Goal: Transaction & Acquisition: Purchase product/service

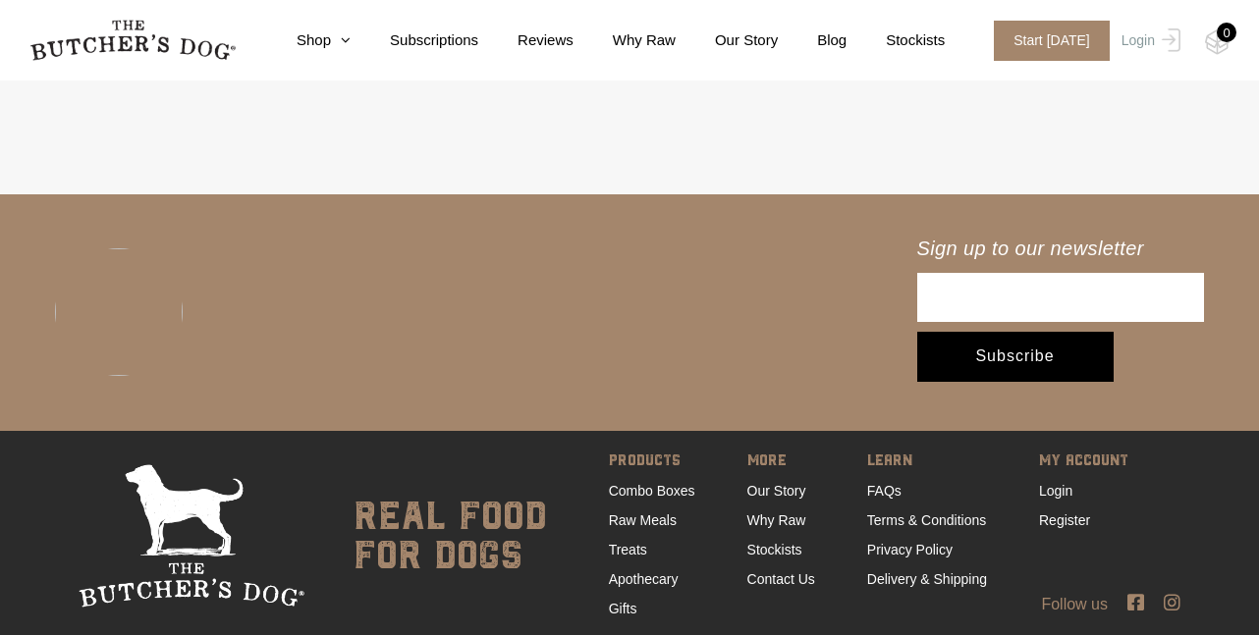
scroll to position [9353, 0]
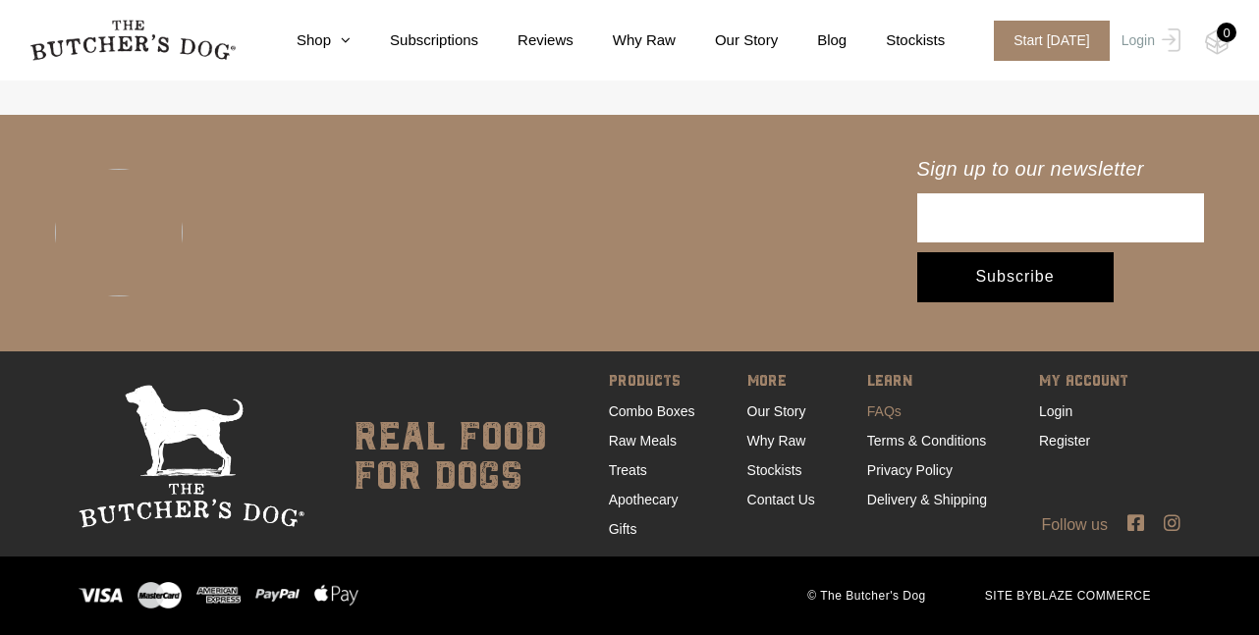
click at [879, 408] on link "FAQs" at bounding box center [884, 412] width 34 height 16
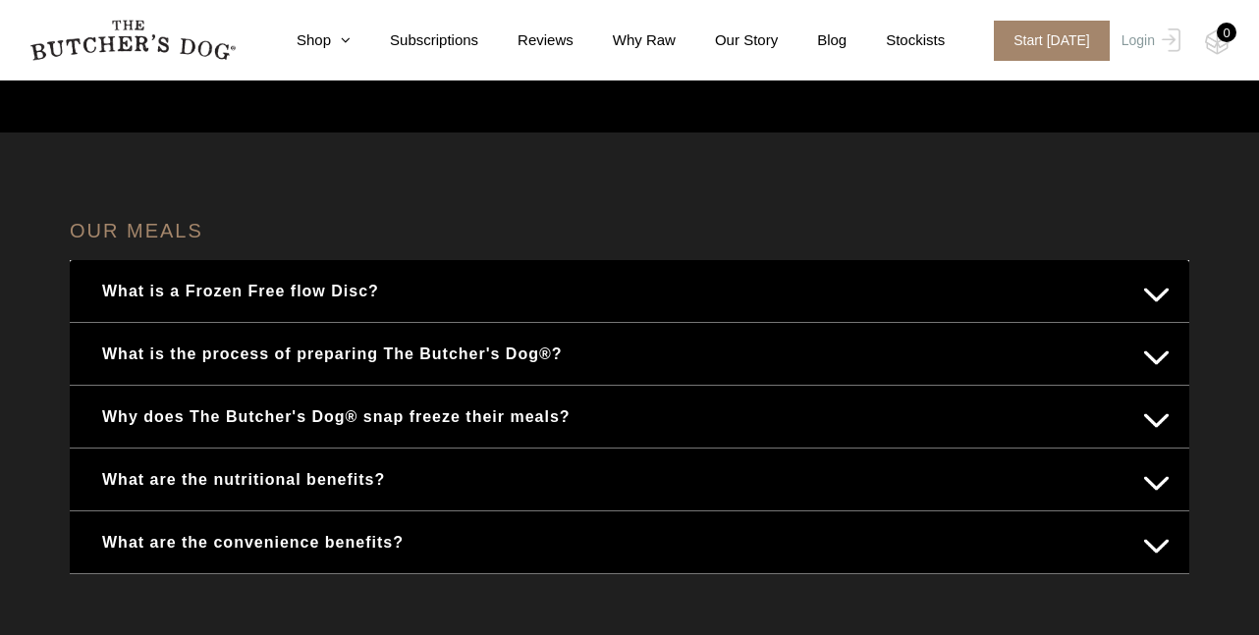
scroll to position [262, 0]
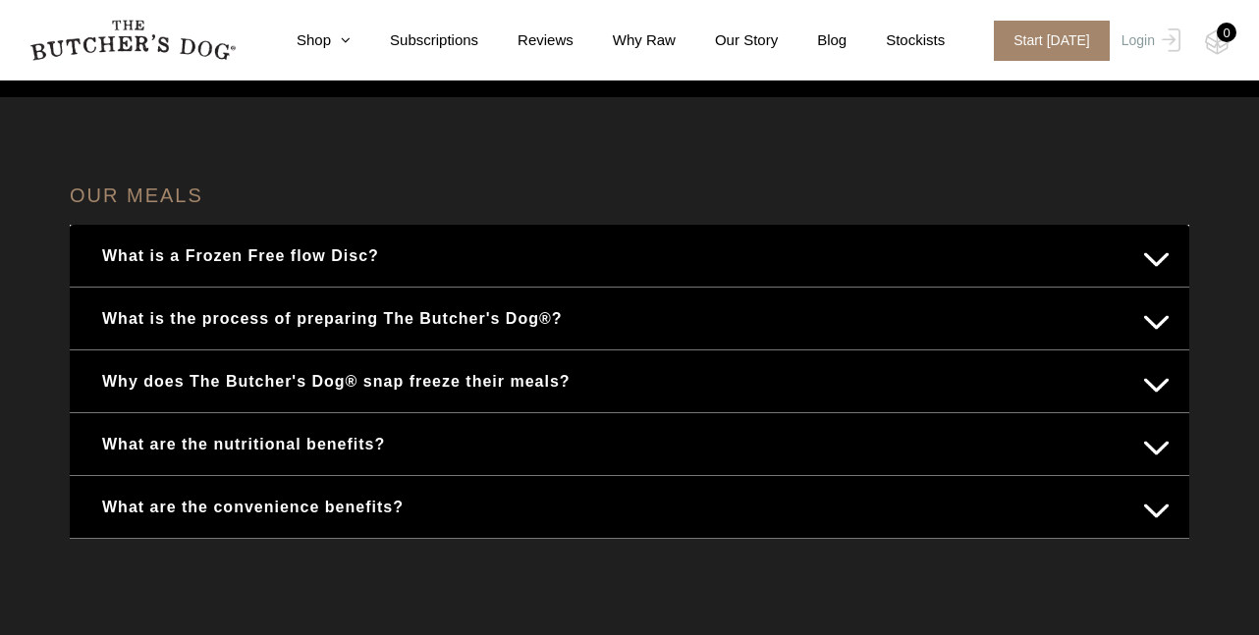
click at [220, 245] on button "What is a Frozen Free flow Disc?" at bounding box center [629, 256] width 1080 height 38
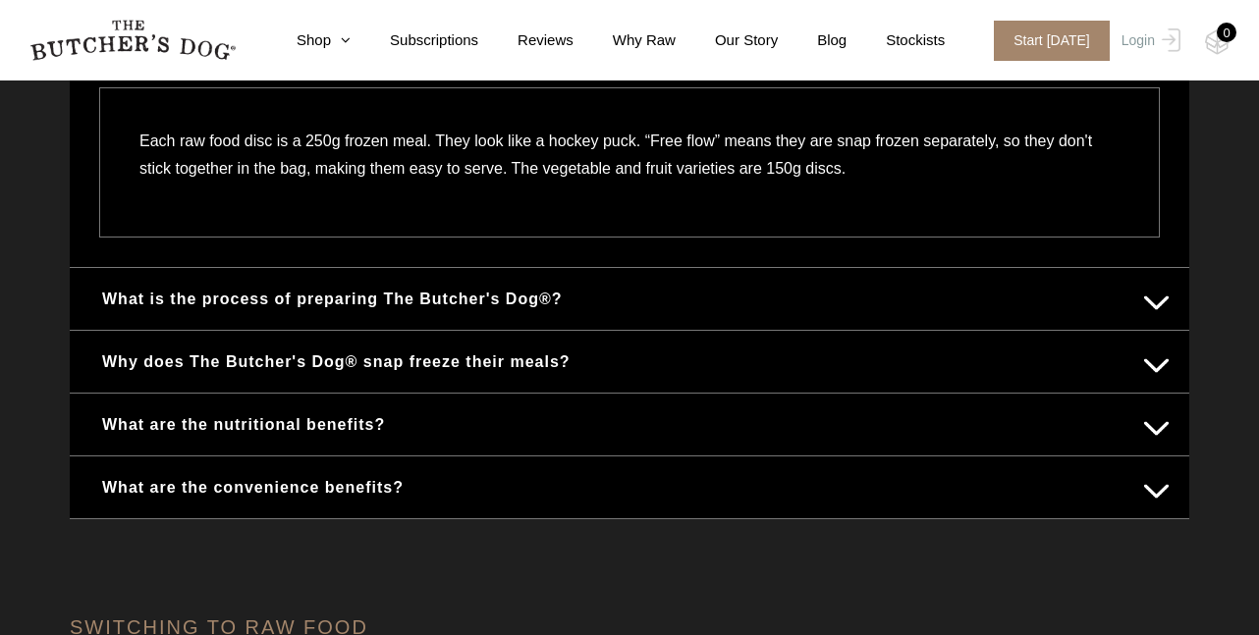
scroll to position [523, 0]
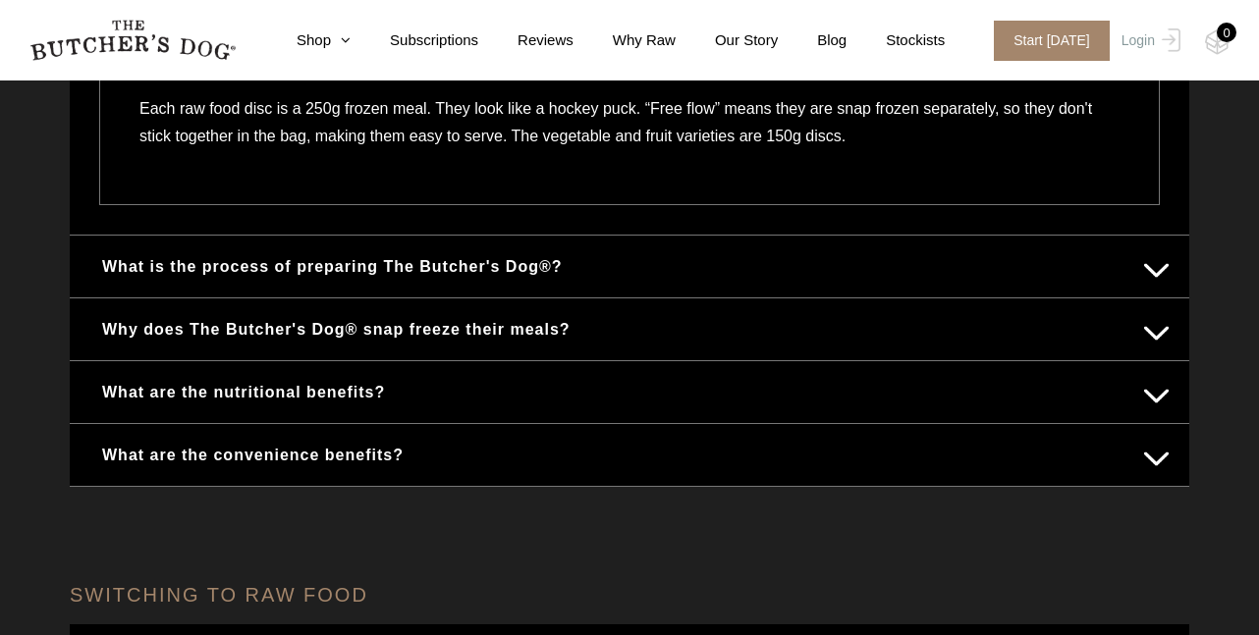
click at [415, 332] on button "Why does The Butcher's Dog® snap freeze their meals?" at bounding box center [629, 329] width 1080 height 38
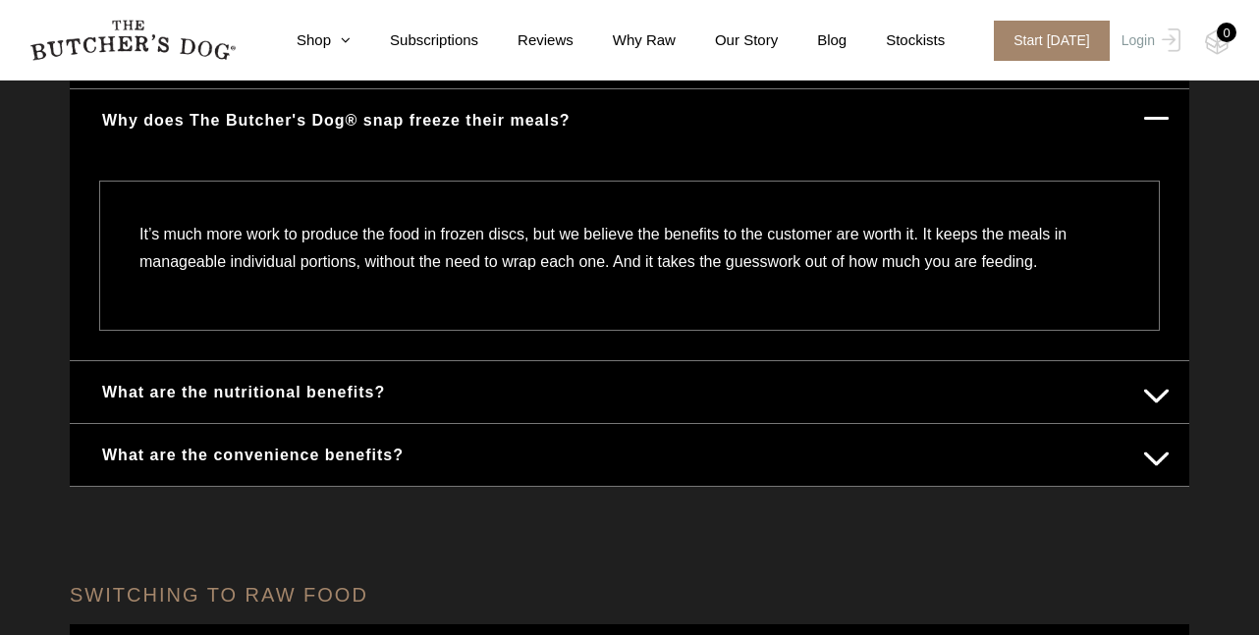
click at [167, 386] on button "What are the nutritional benefits?" at bounding box center [629, 392] width 1080 height 38
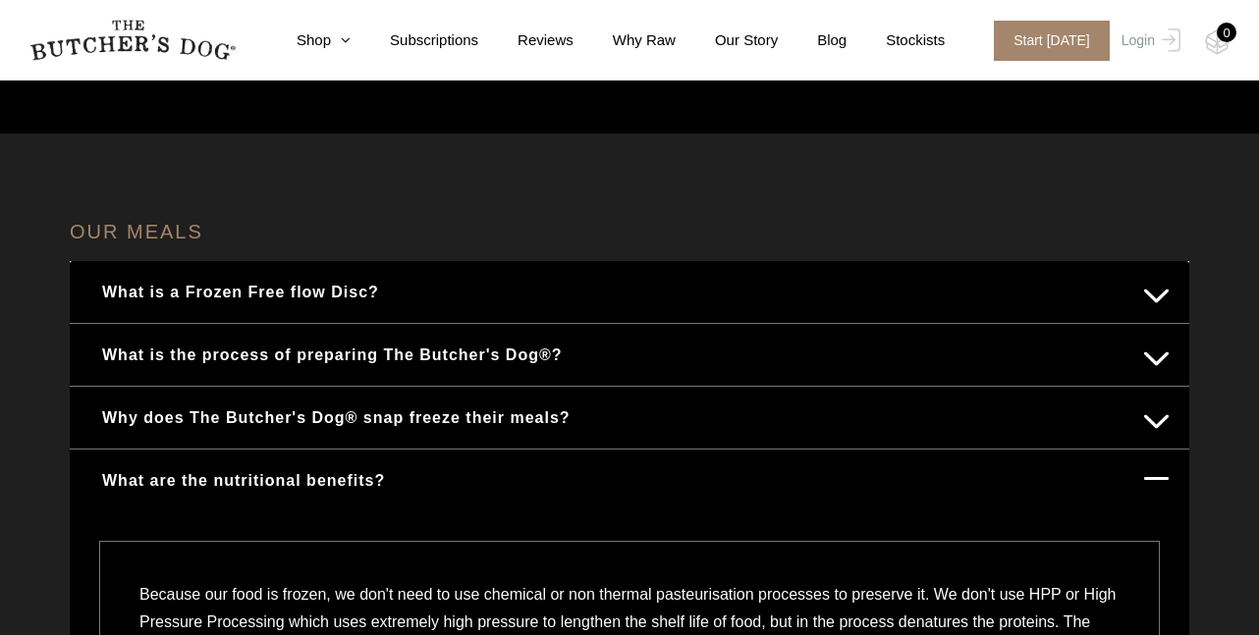
scroll to position [262, 0]
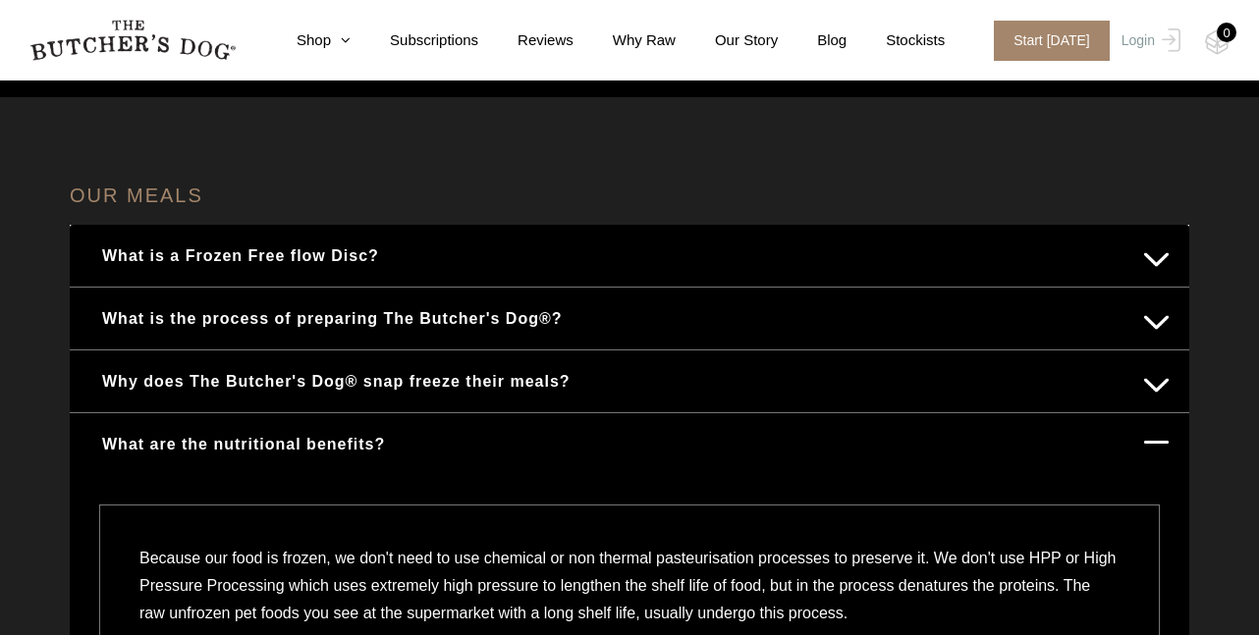
click at [277, 325] on button "What is the process of preparing The Butcher's Dog®?" at bounding box center [629, 318] width 1080 height 38
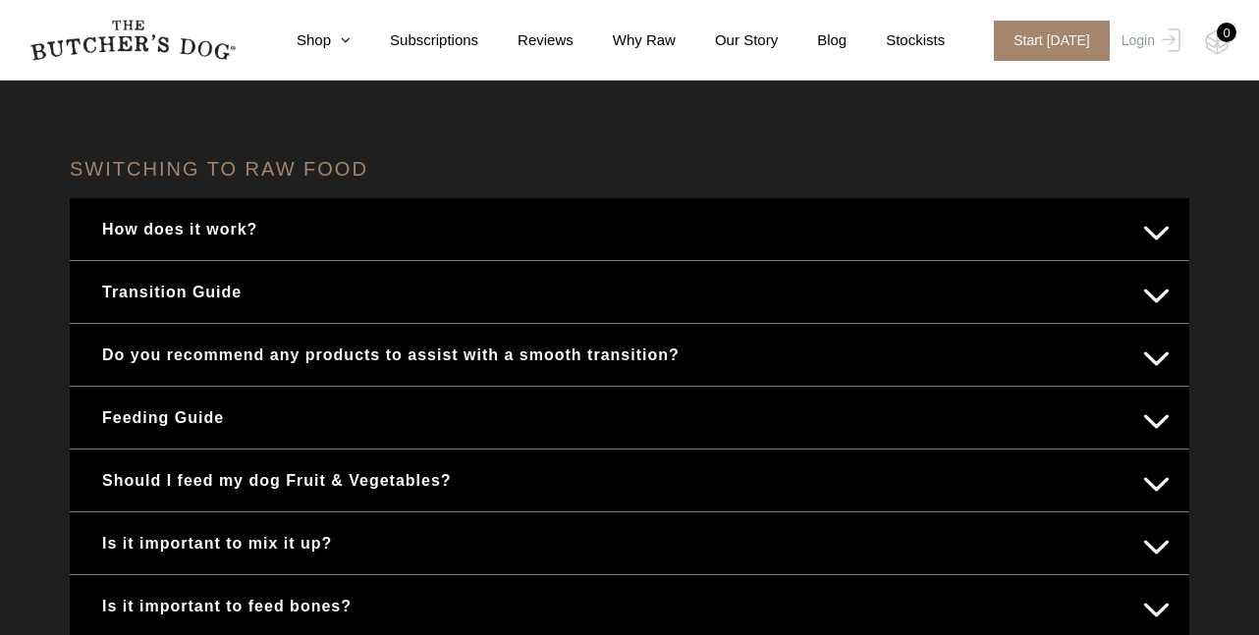
scroll to position [1048, 0]
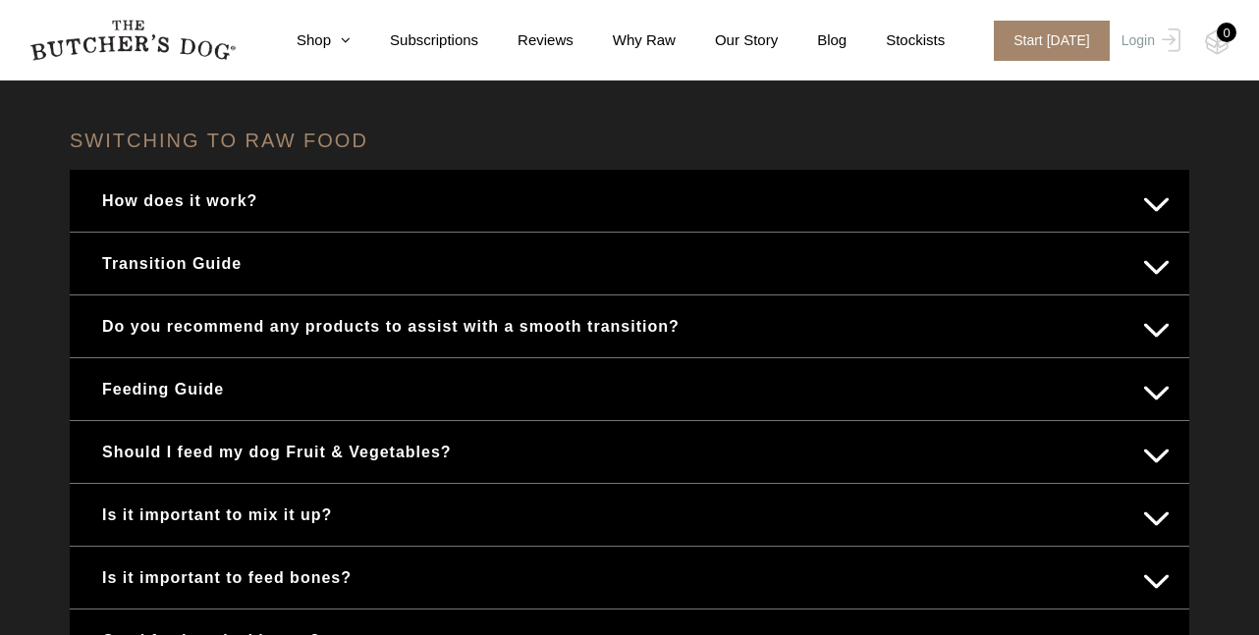
click at [118, 407] on button "Feeding Guide" at bounding box center [629, 389] width 1080 height 38
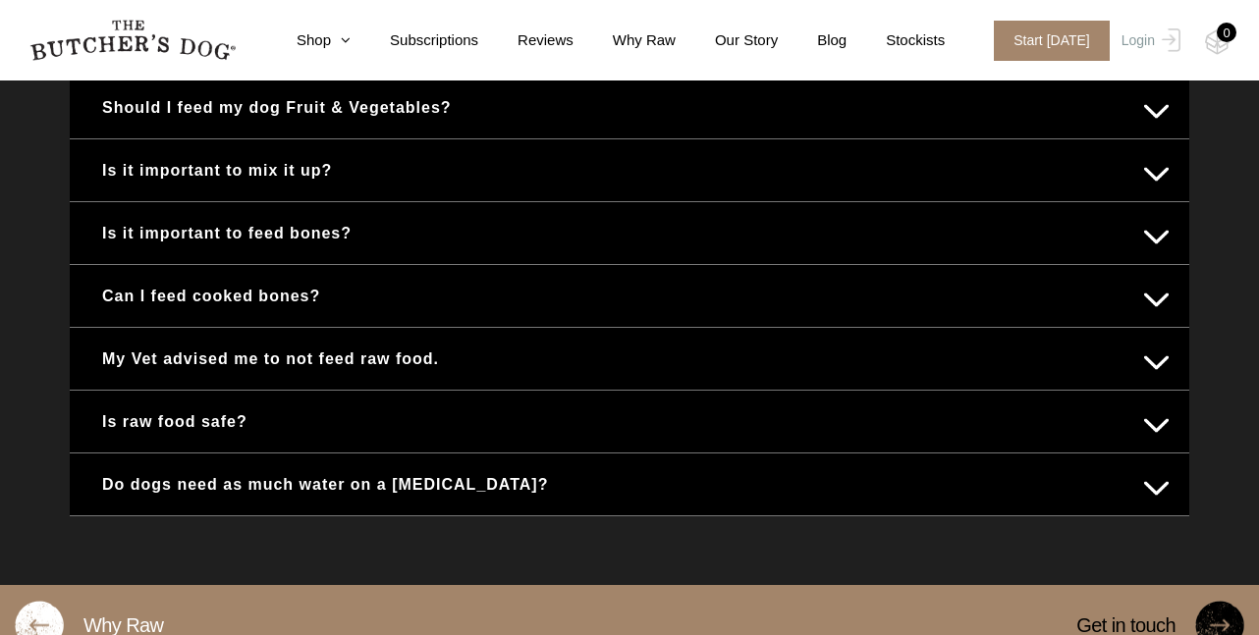
scroll to position [2312, 0]
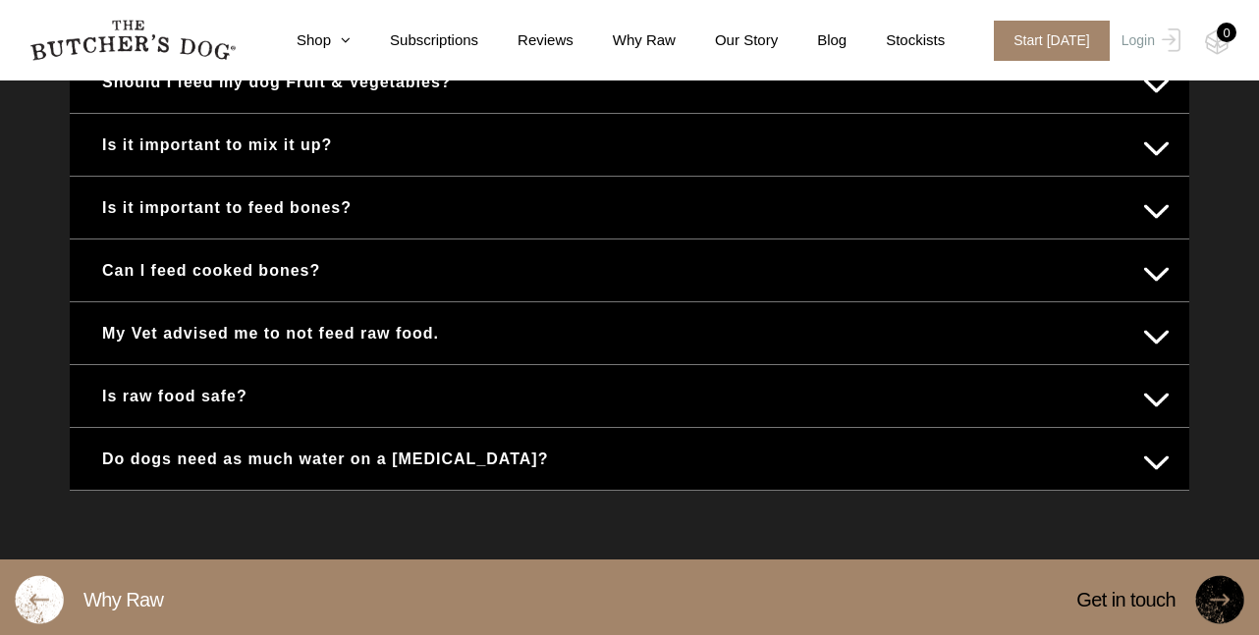
click at [283, 225] on button "Is it important to feed bones?" at bounding box center [629, 208] width 1080 height 38
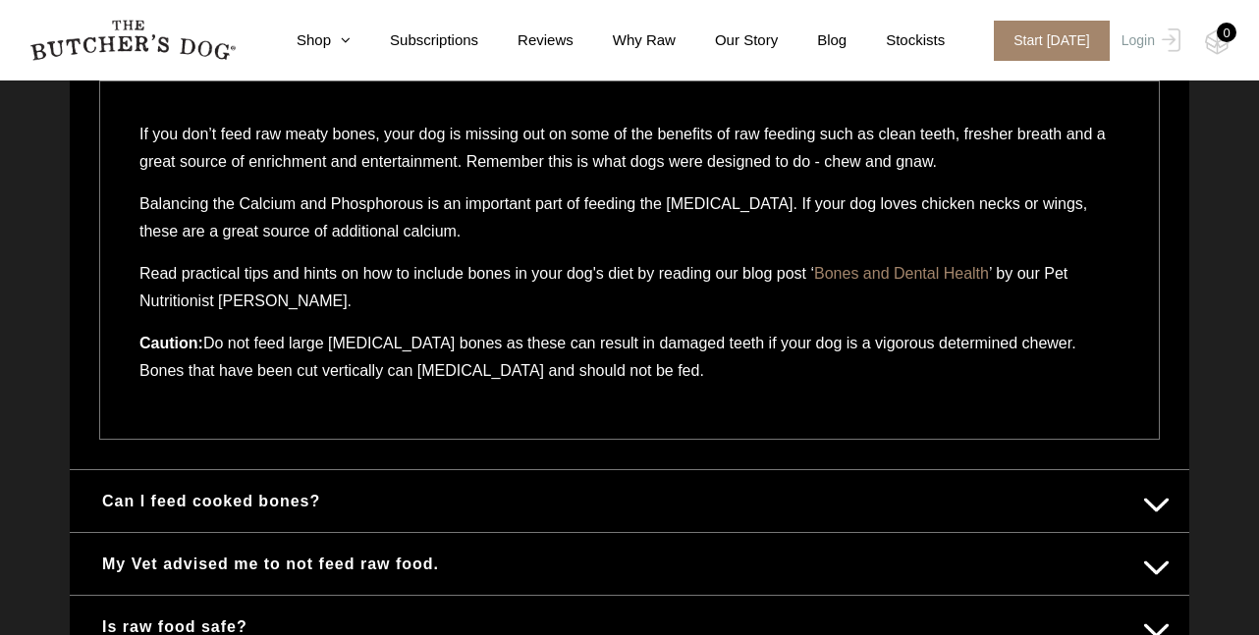
scroll to position [1589, 0]
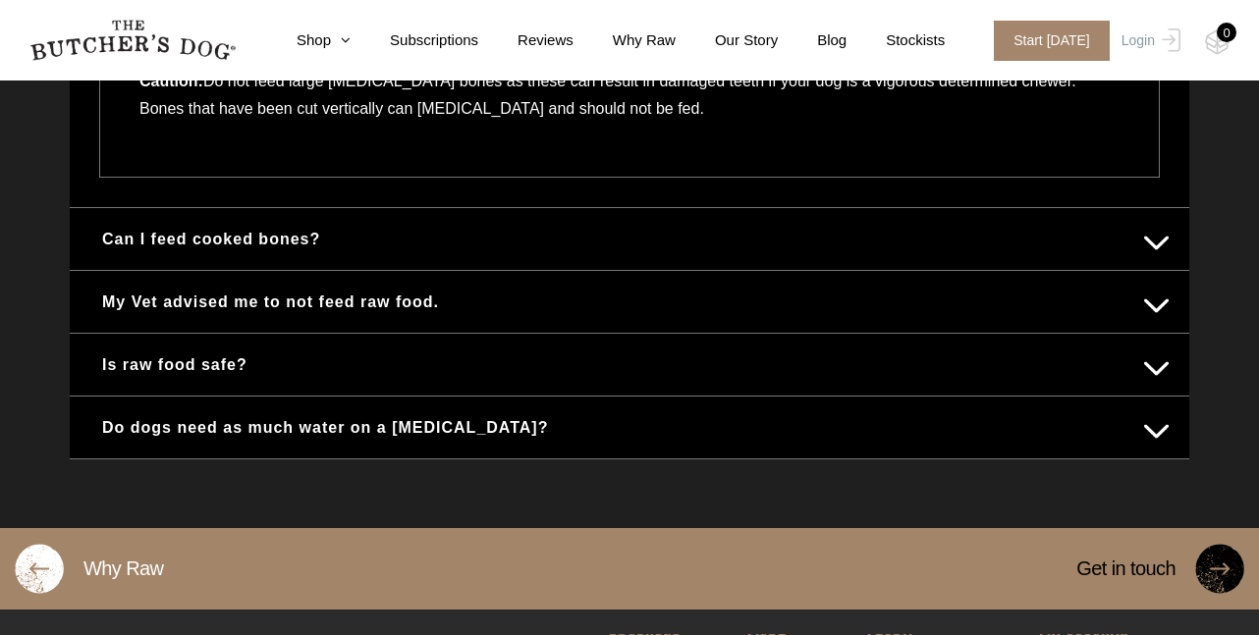
click at [401, 313] on button "My Vet advised me to not feed raw food." at bounding box center [629, 302] width 1080 height 38
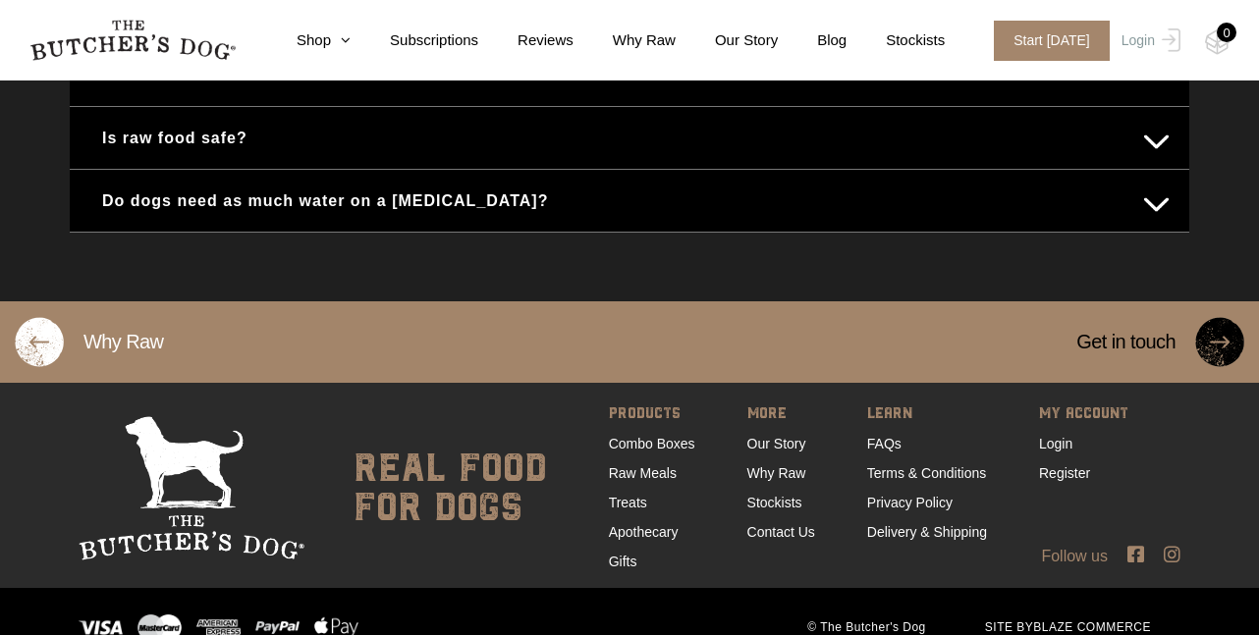
scroll to position [1697, 0]
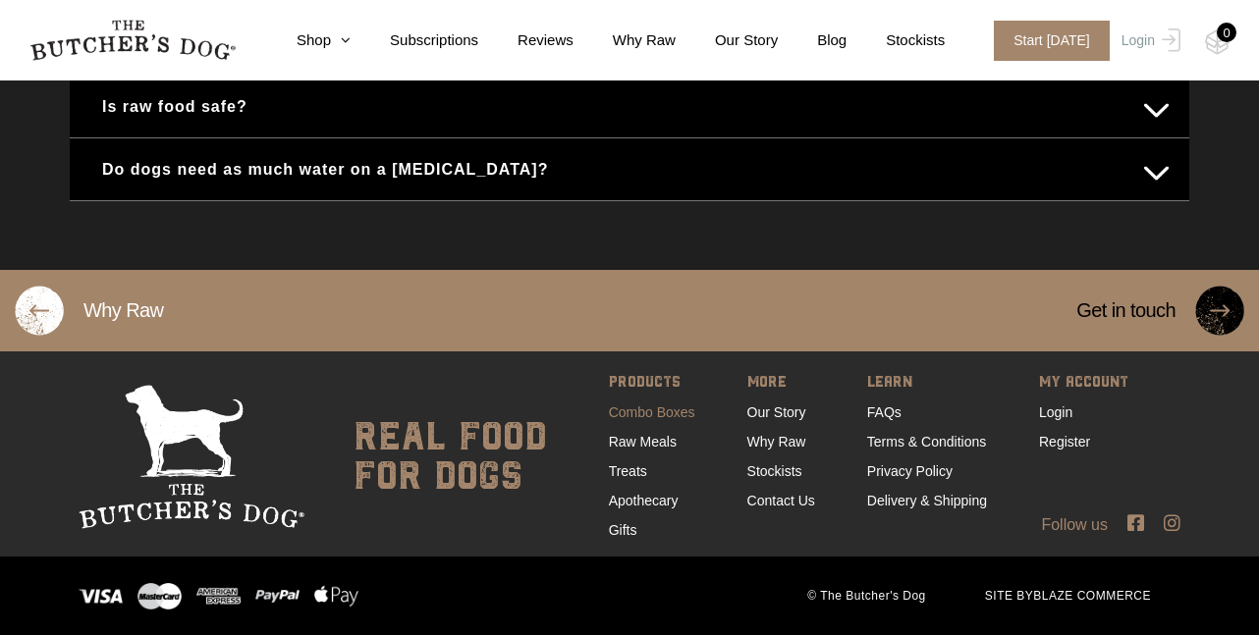
click at [648, 414] on link "Combo Boxes" at bounding box center [652, 413] width 86 height 16
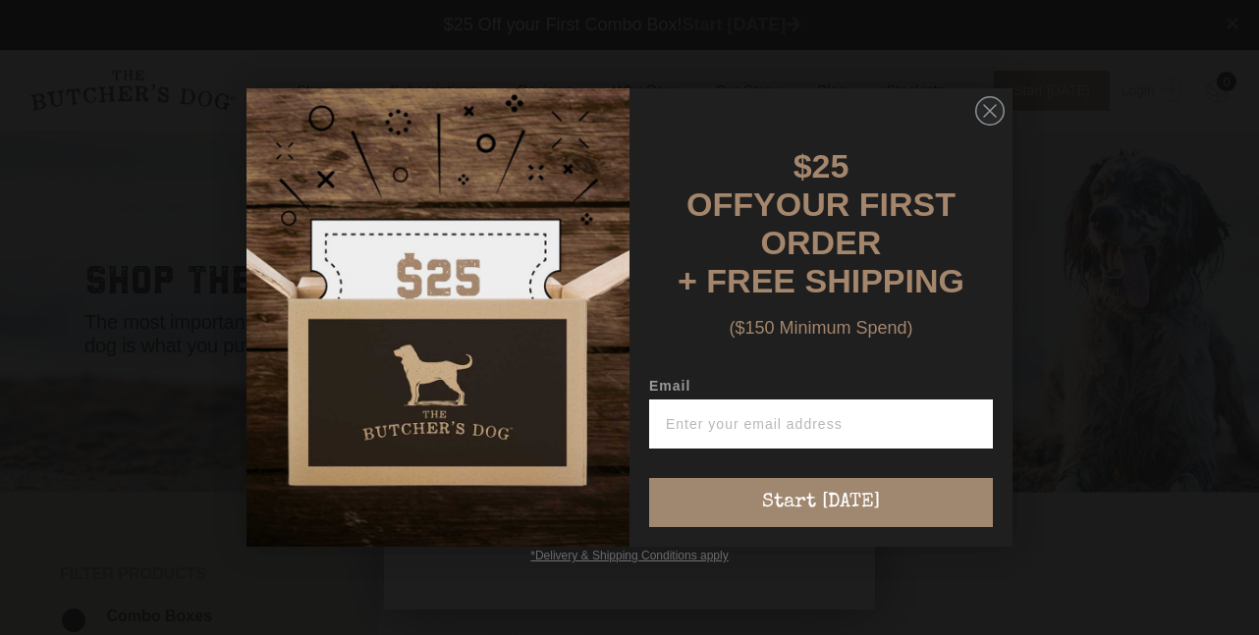
click at [506, 351] on img "POPUP Form" at bounding box center [437, 317] width 383 height 459
click at [835, 403] on input "Email" at bounding box center [821, 424] width 344 height 49
type input "caroline.maddock61@gmail.com"
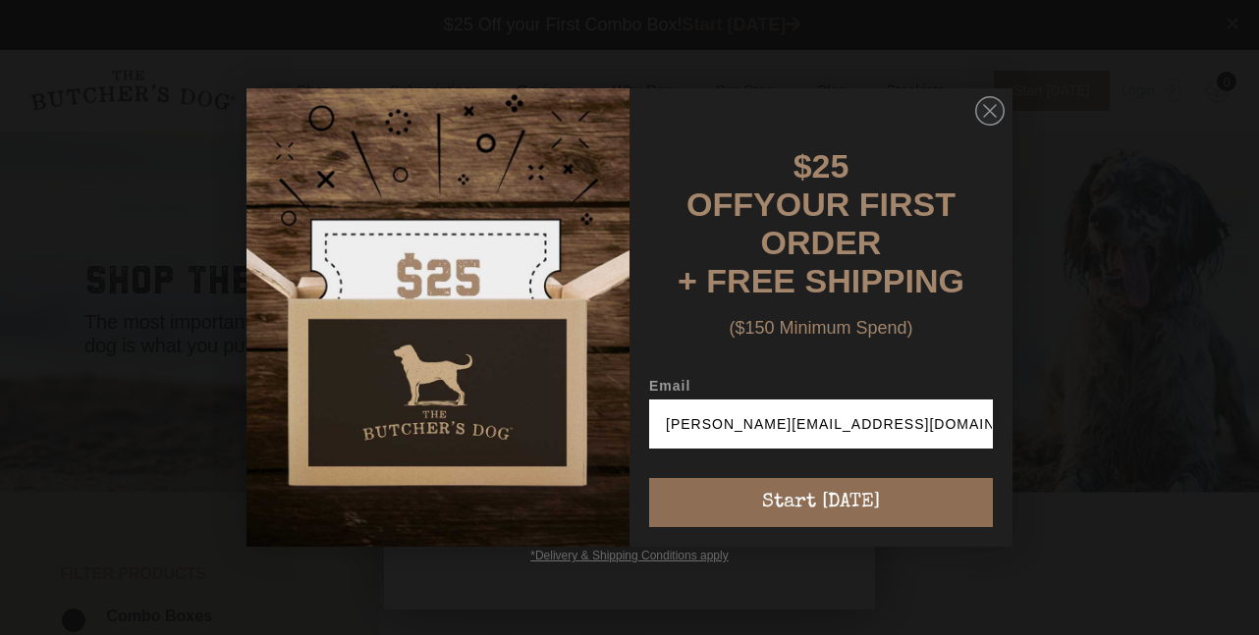
click at [818, 495] on button "Start [DATE]" at bounding box center [821, 502] width 344 height 49
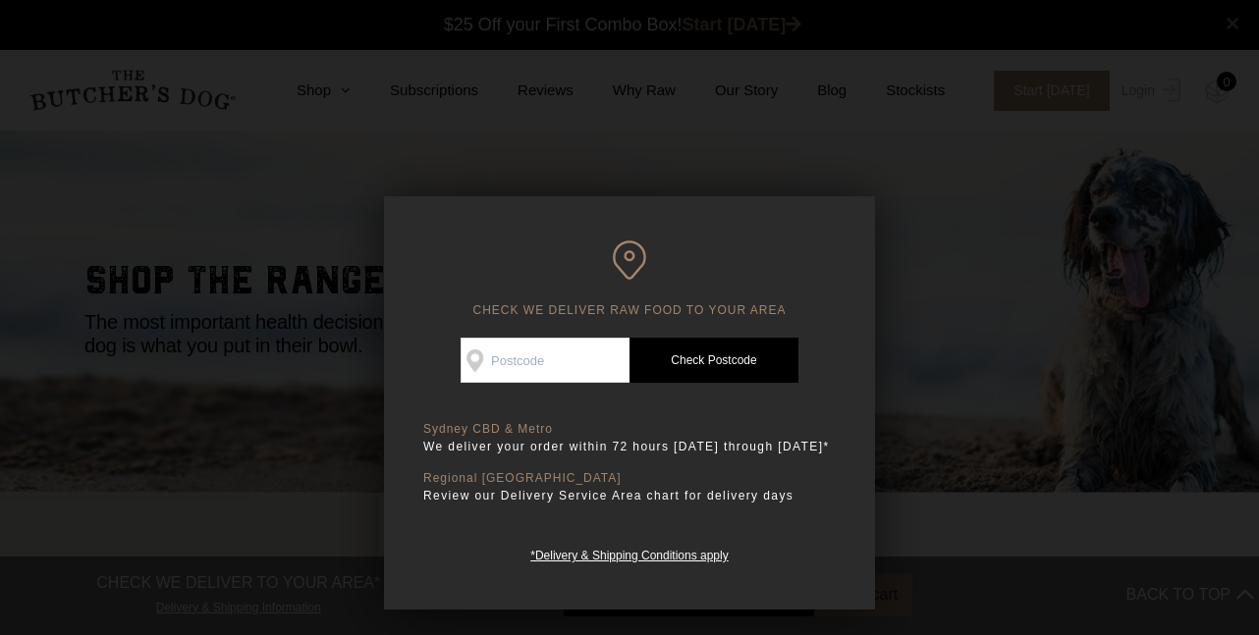
click at [491, 356] on input "Check Availability At" at bounding box center [544, 360] width 169 height 45
type input "4610"
click at [746, 360] on link "Check Postcode" at bounding box center [713, 360] width 169 height 45
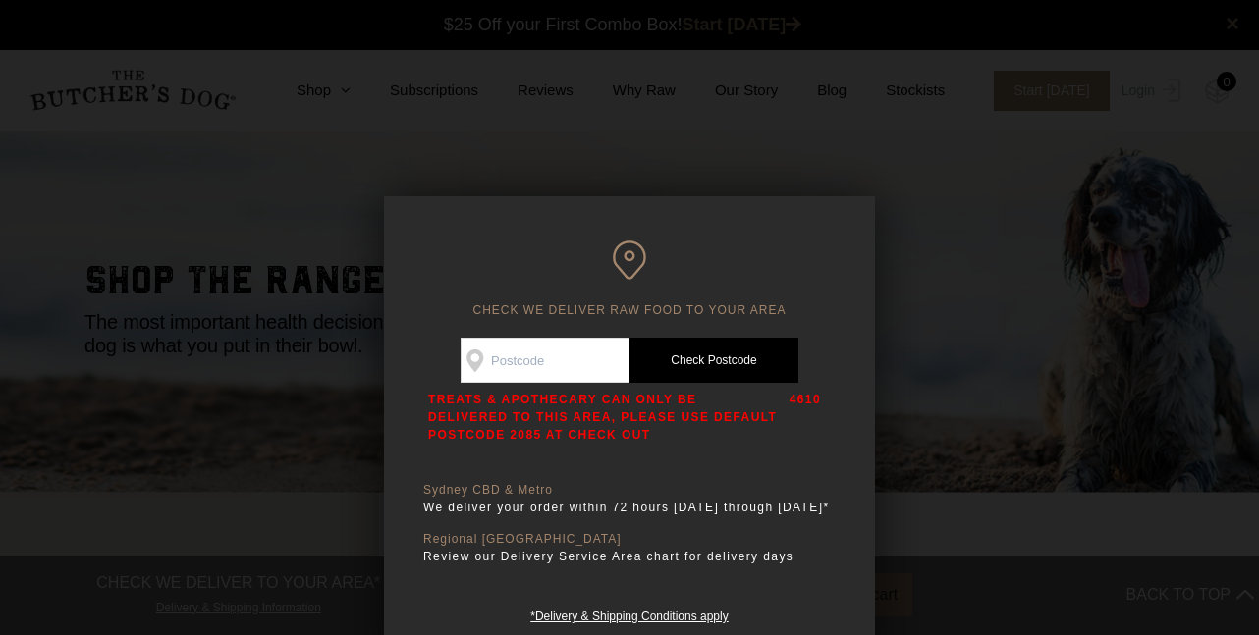
click at [767, 89] on div at bounding box center [629, 317] width 1259 height 635
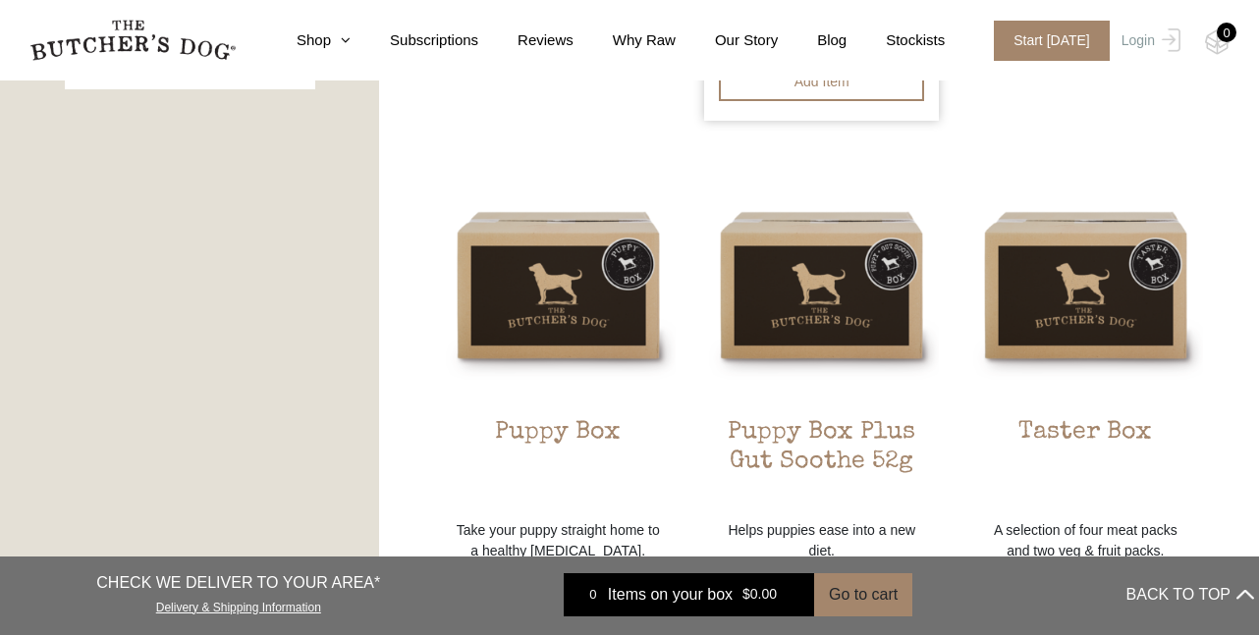
scroll to position [1048, 0]
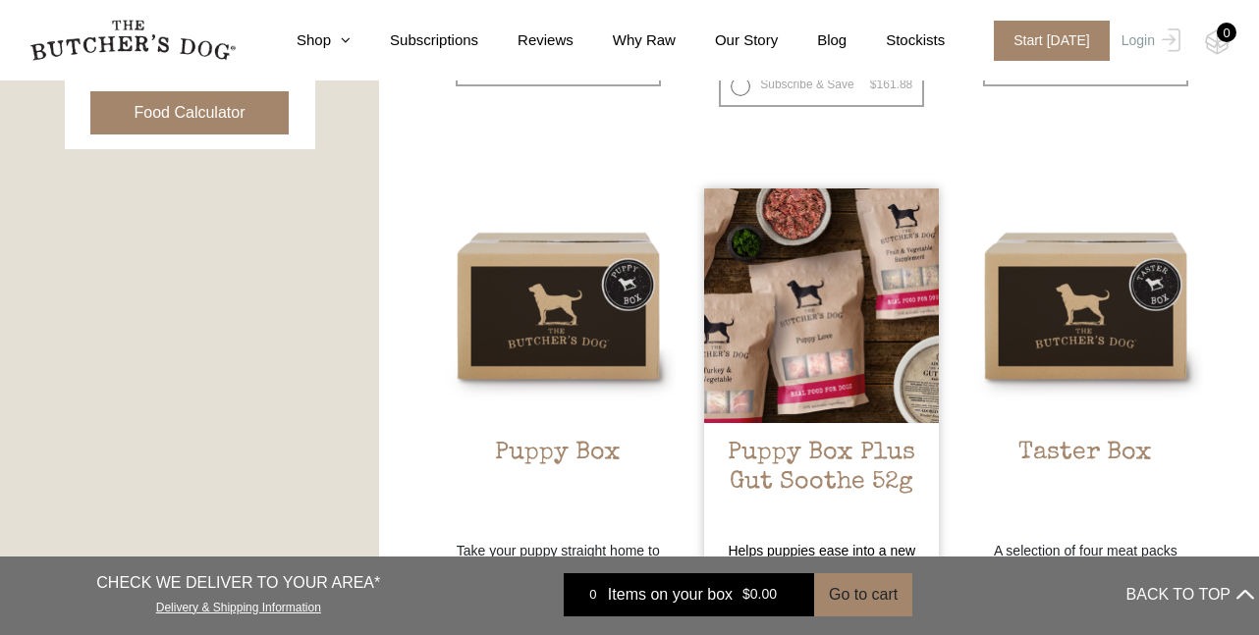
click at [764, 329] on img at bounding box center [821, 306] width 235 height 235
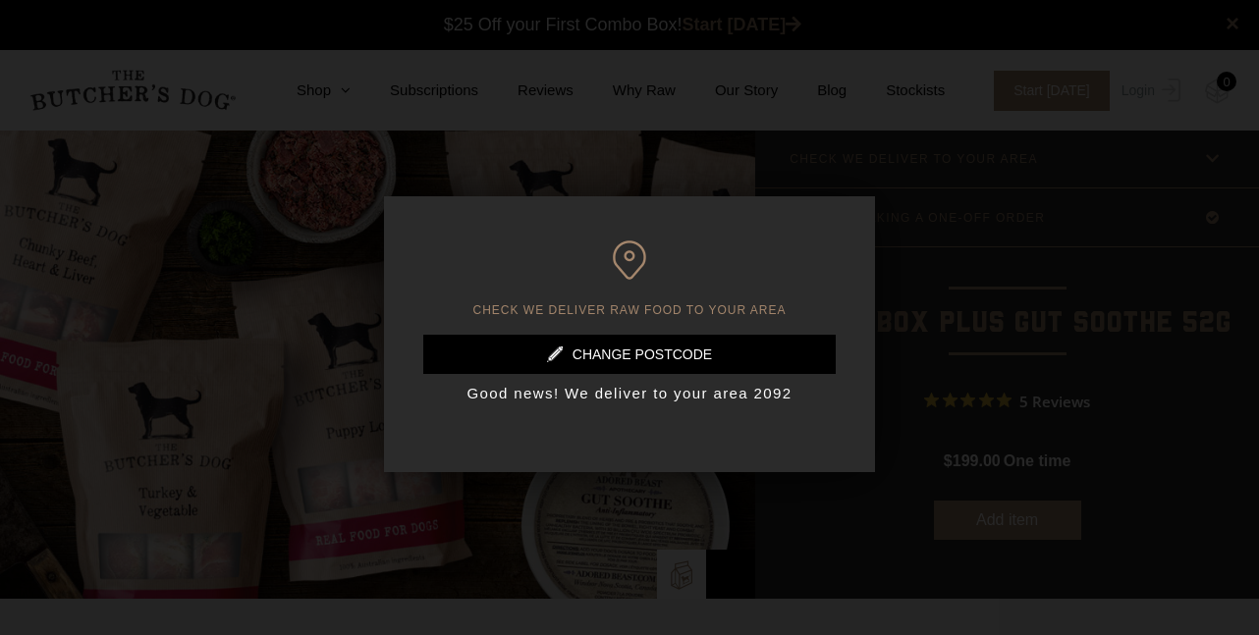
click at [752, 347] on link at bounding box center [629, 354] width 412 height 39
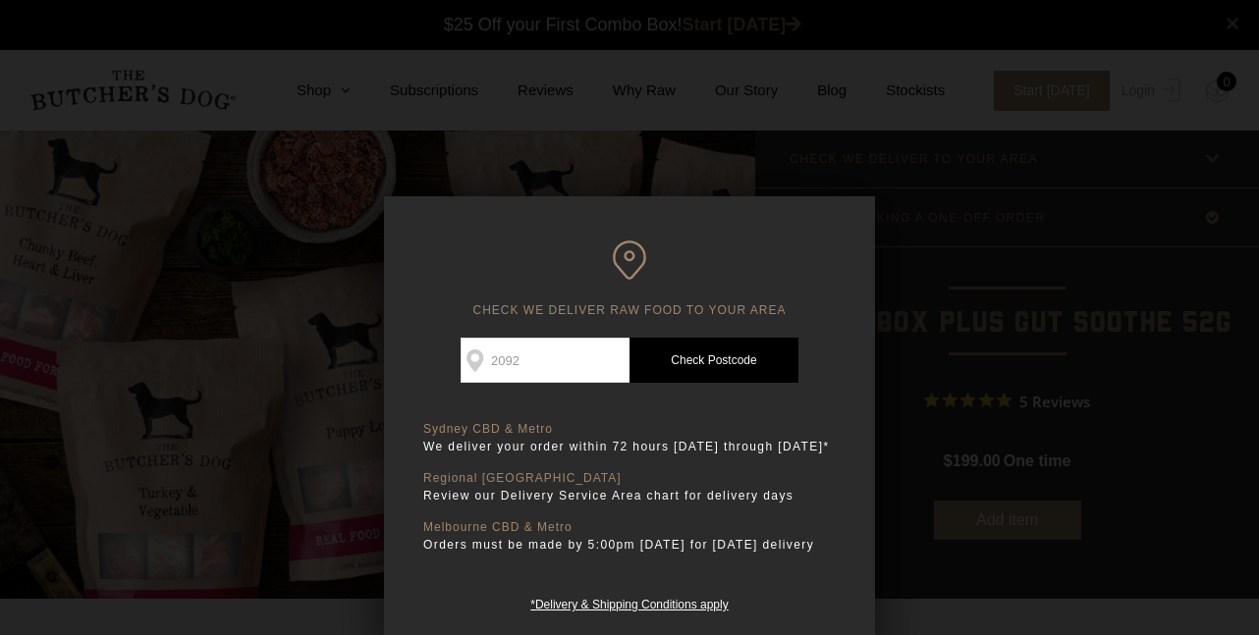
click at [568, 369] on input "2092" at bounding box center [544, 360] width 169 height 45
click at [741, 48] on div at bounding box center [629, 317] width 1259 height 635
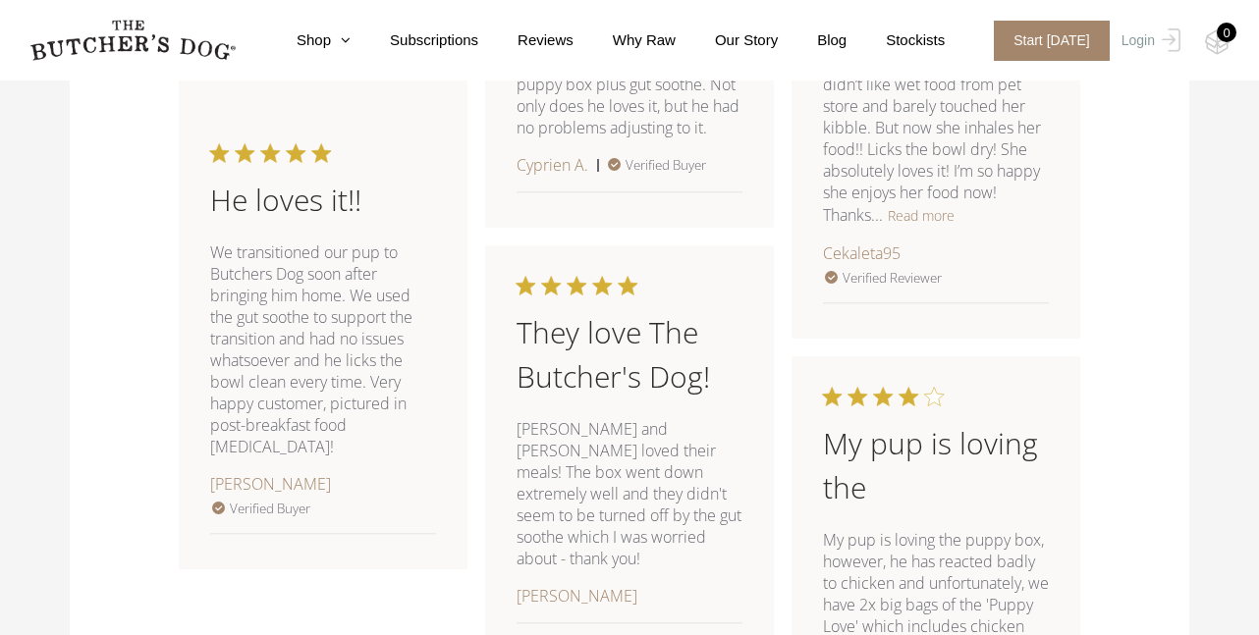
scroll to position [2094, 0]
